Goal: Transaction & Acquisition: Obtain resource

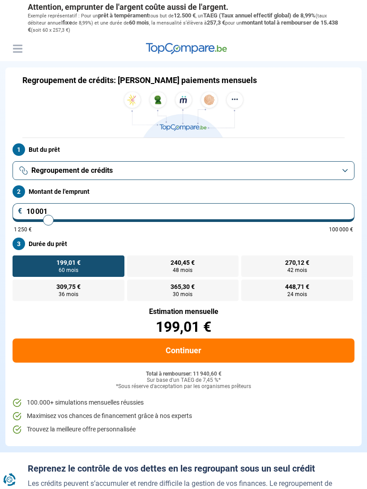
click at [91, 211] on input "10 001" at bounding box center [183, 212] width 341 height 19
type input "1 000"
type input "1250"
type input "100"
type input "1250"
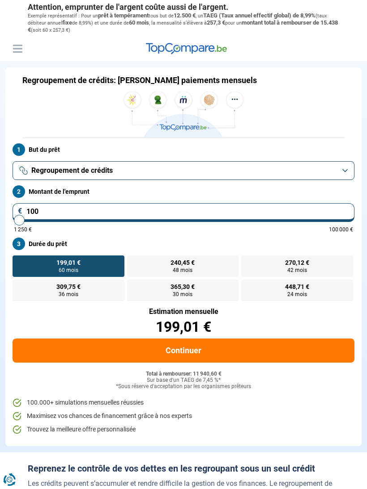
type input "10"
type input "1250"
type input "1"
type input "1250"
type input "0"
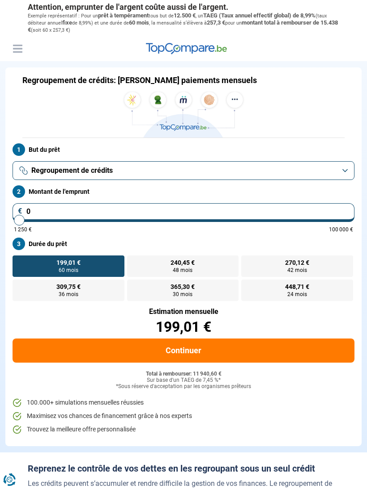
type input "1250"
type input "1 250"
type input "1250"
radio input "true"
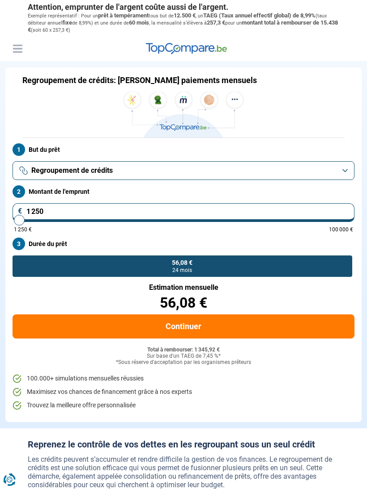
type input "12 502"
type input "12500"
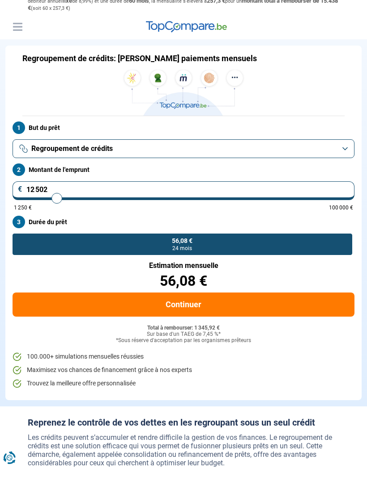
type input "125 025"
type input "100000"
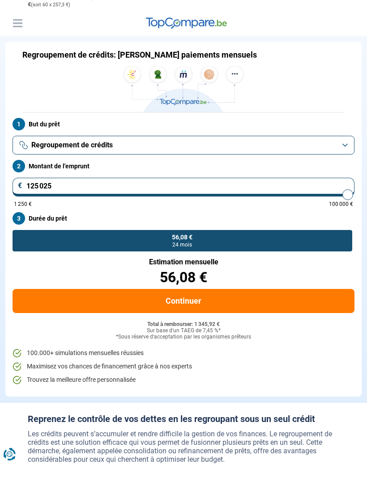
type input "100 000"
type input "100000"
radio input "false"
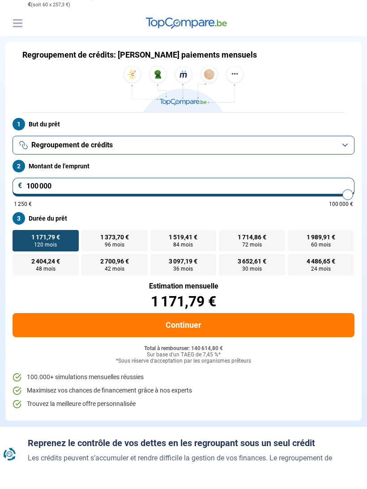
type input "10 000"
type input "10000"
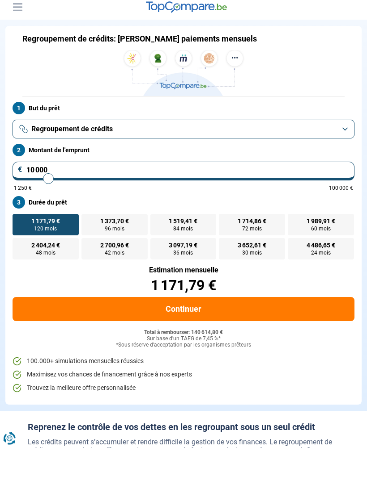
type input "1 000"
type input "1250"
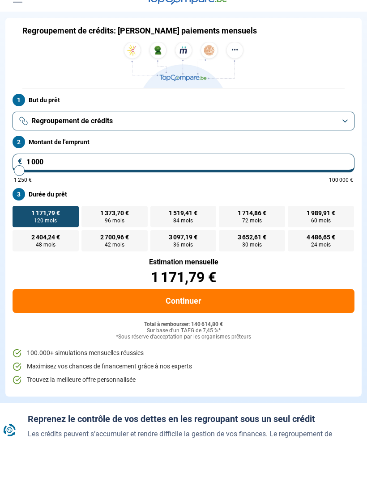
type input "100"
type input "1250"
type input "10"
type input "1250"
type input "1"
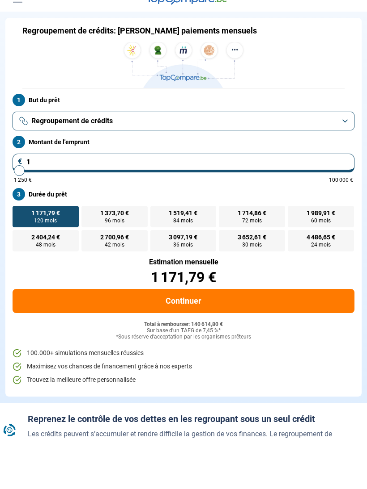
type input "1250"
type input "0"
type input "1250"
type input "2"
type input "1250"
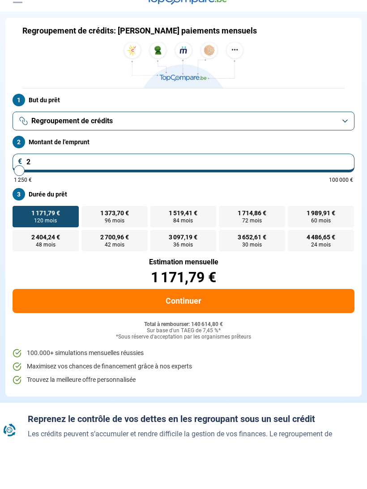
type input "25"
type input "1250"
type input "250"
type input "1250"
type input "2 500"
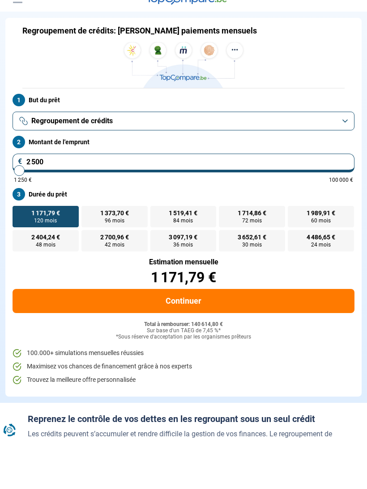
type input "2500"
type input "25 000"
type input "25000"
type input "250 000"
type input "100000"
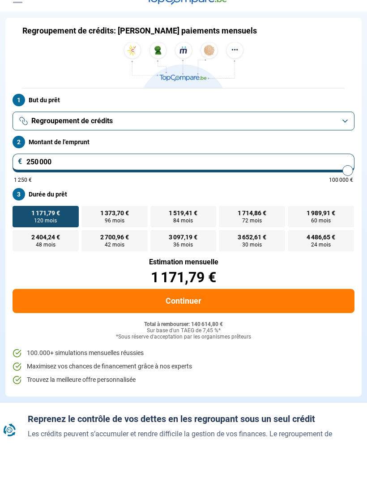
type input "100 000"
type input "100000"
click at [317, 339] on button "Continuer" at bounding box center [183, 351] width 341 height 24
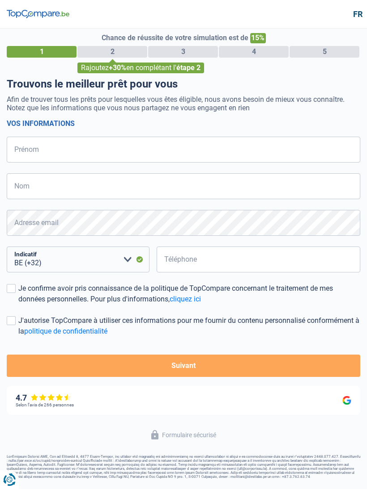
select select "32"
